Goal: Task Accomplishment & Management: Manage account settings

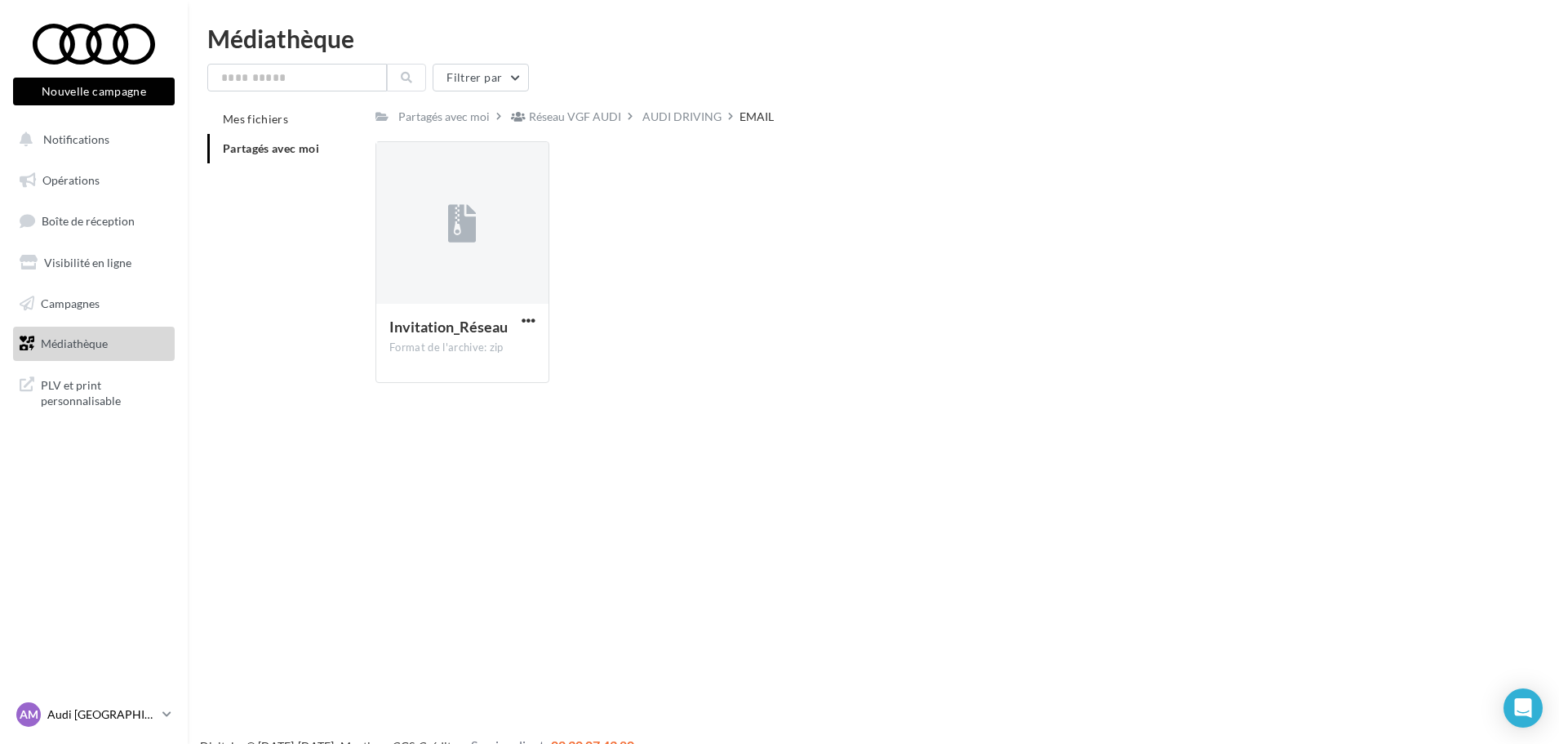
click at [144, 709] on p "Audi [GEOGRAPHIC_DATA]" at bounding box center [101, 714] width 109 height 16
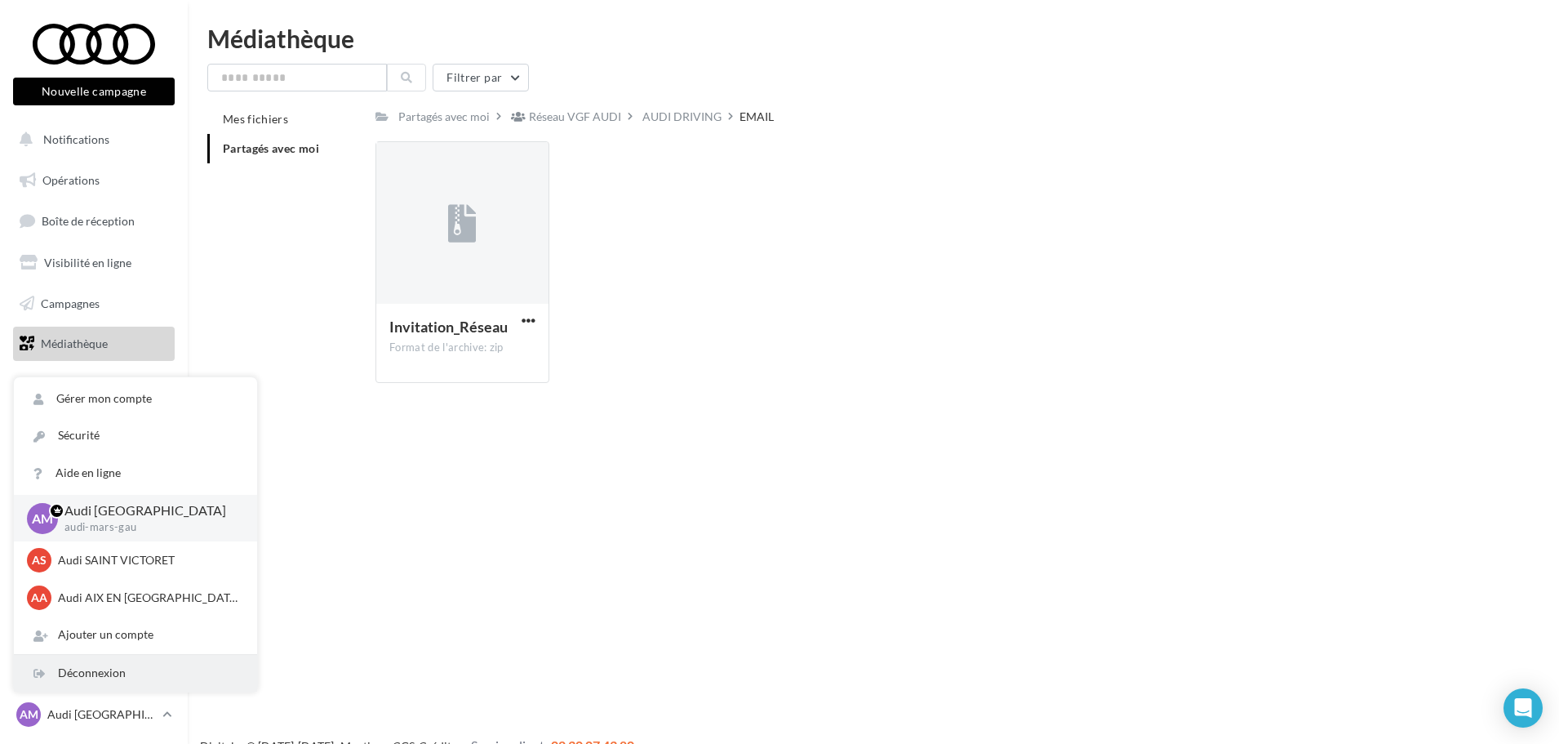
click at [140, 678] on div "Déconnexion" at bounding box center [135, 673] width 243 height 37
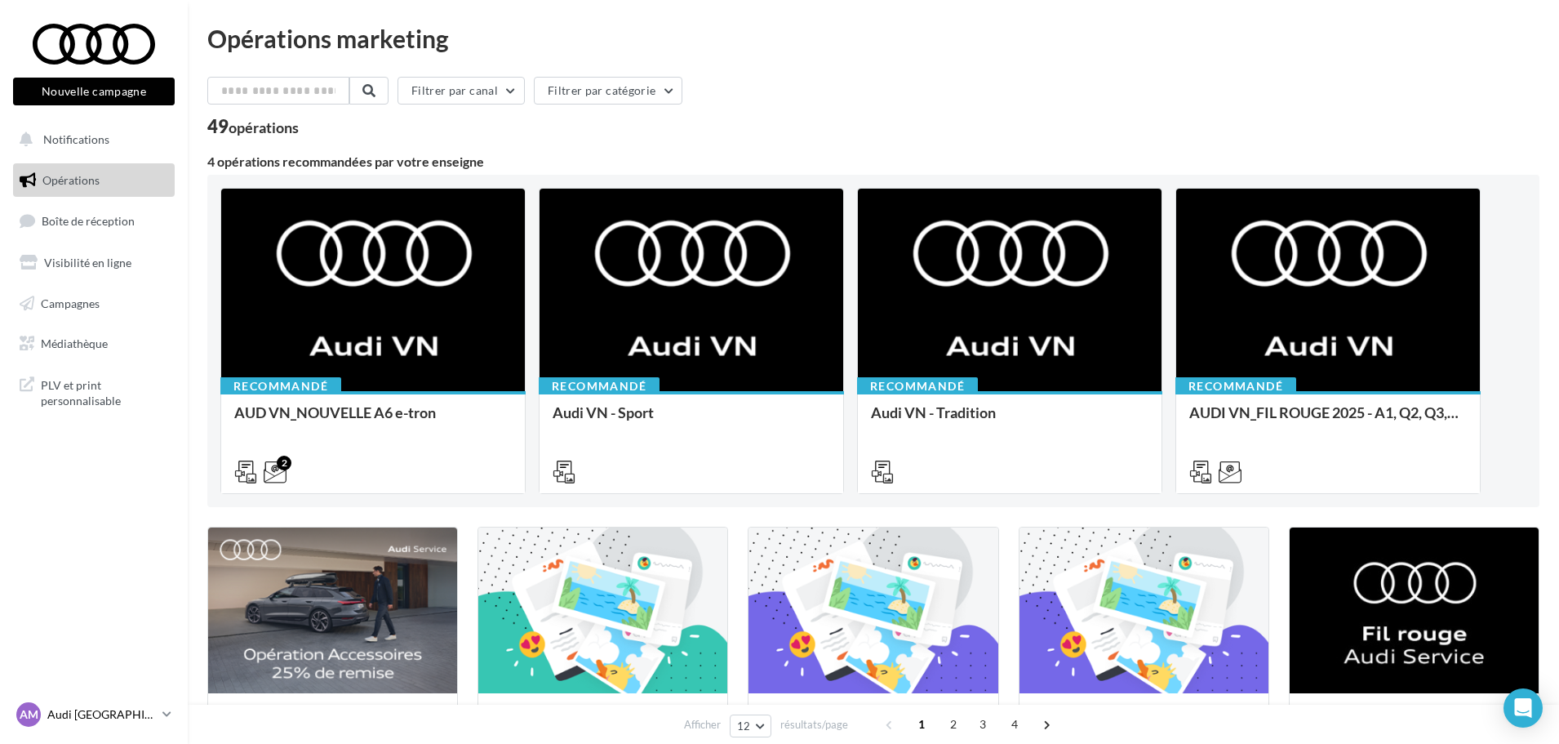
click at [168, 713] on icon at bounding box center [166, 714] width 9 height 14
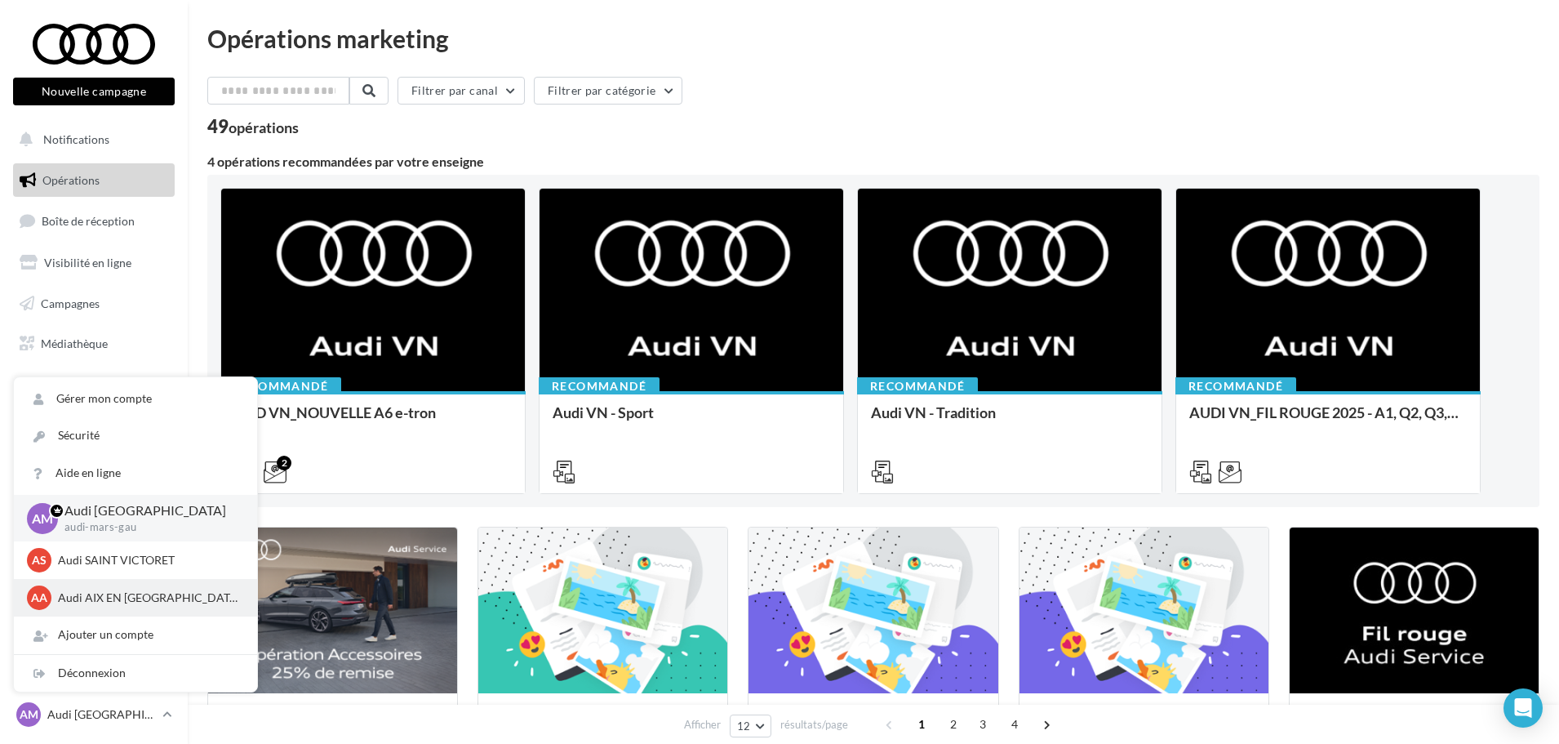
click at [130, 589] on p "Audi AIX EN [GEOGRAPHIC_DATA]" at bounding box center [148, 597] width 180 height 16
